Goal: Find specific page/section: Find specific page/section

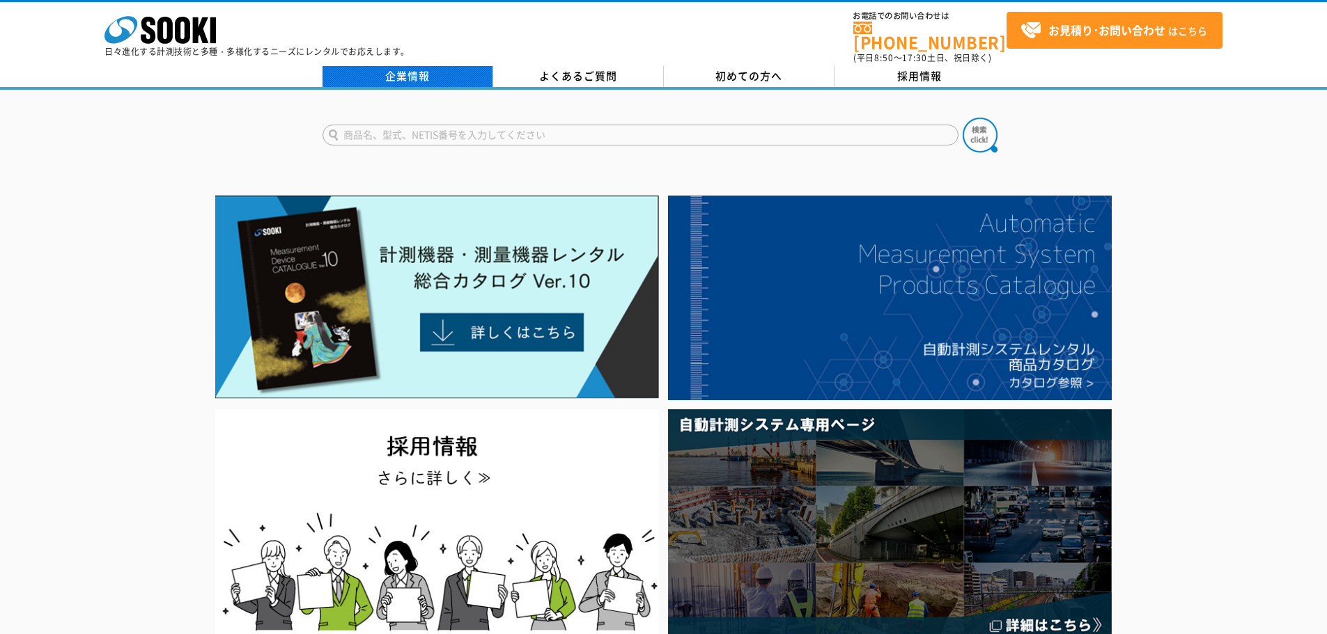
click at [405, 72] on link "企業情報" at bounding box center [407, 76] width 171 height 21
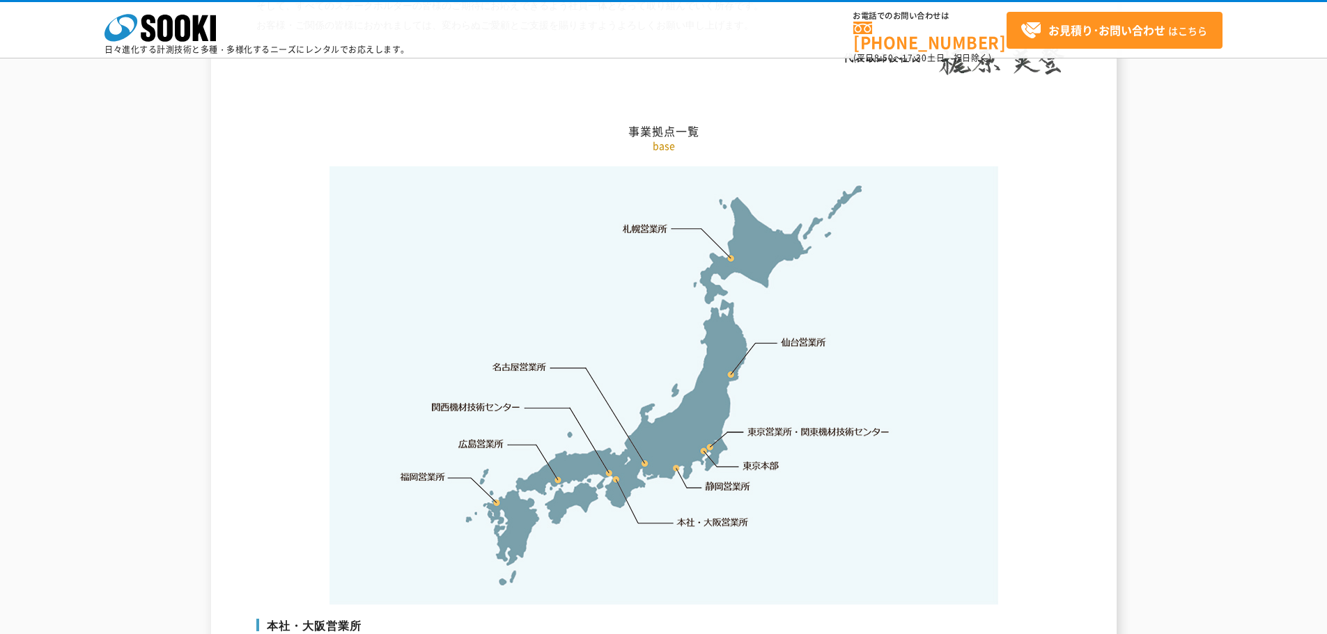
scroll to position [2925, 0]
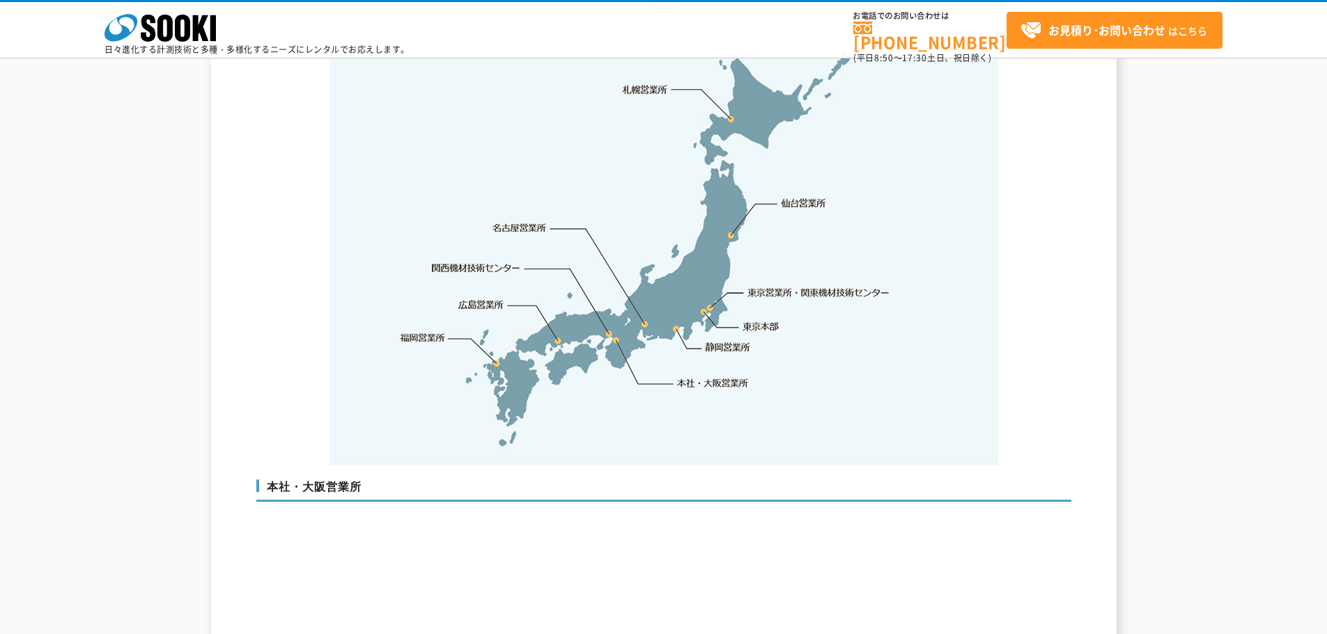
click at [483, 261] on link "関西機材技術センター" at bounding box center [476, 268] width 88 height 14
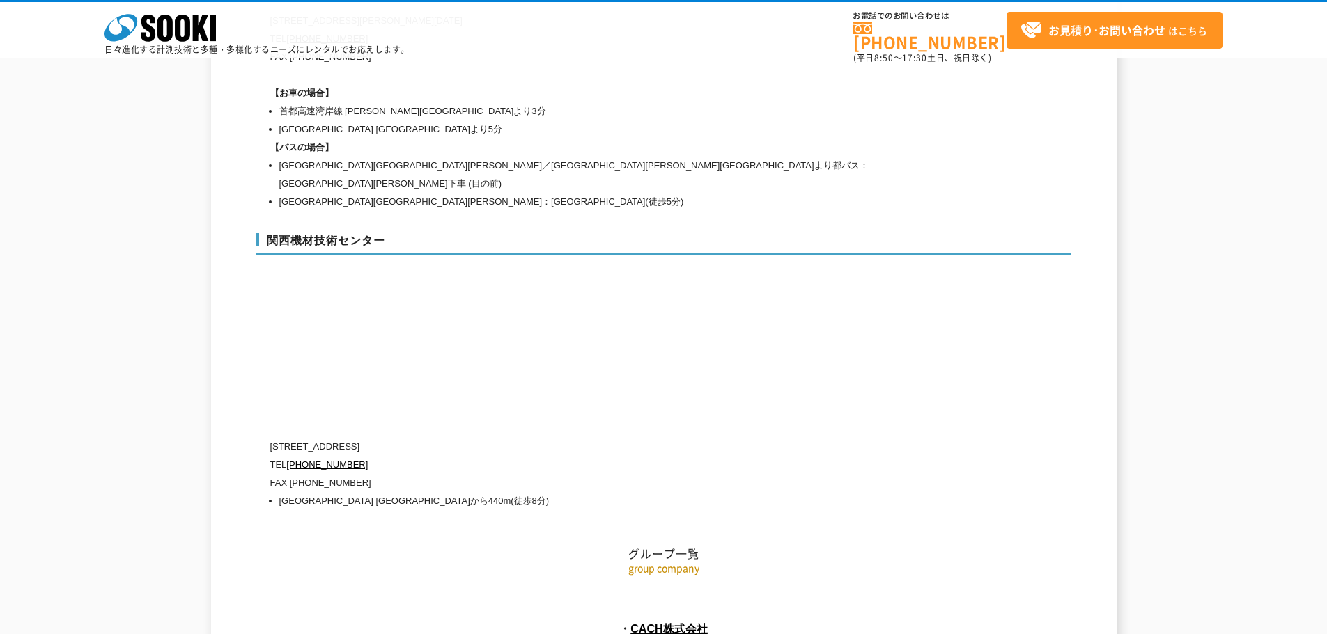
scroll to position [6118, 0]
